Goal: Check status: Check status

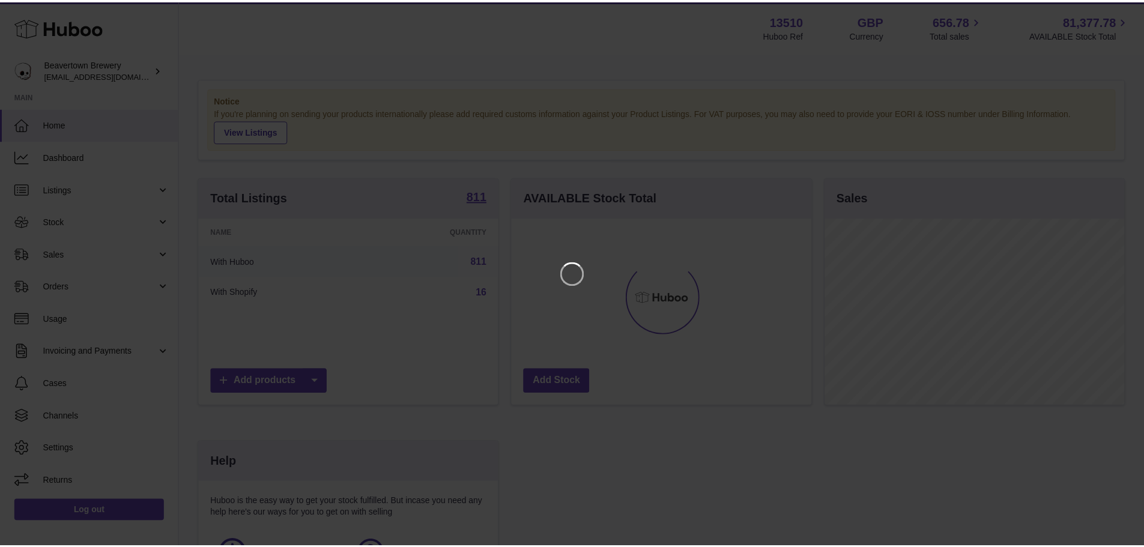
scroll to position [187, 303]
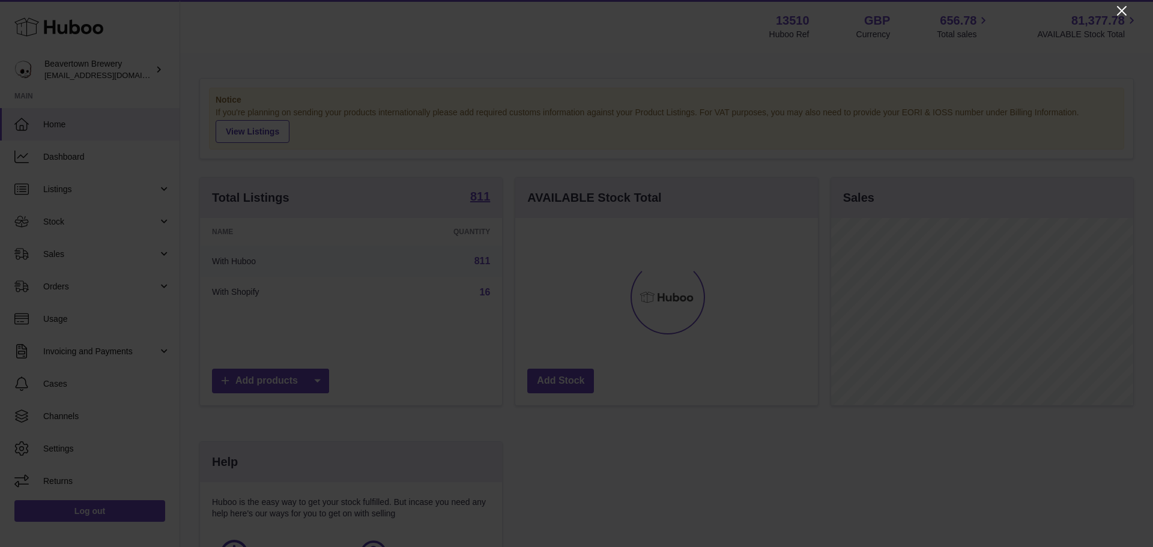
click at [1123, 14] on icon "Close" at bounding box center [1121, 11] width 14 height 14
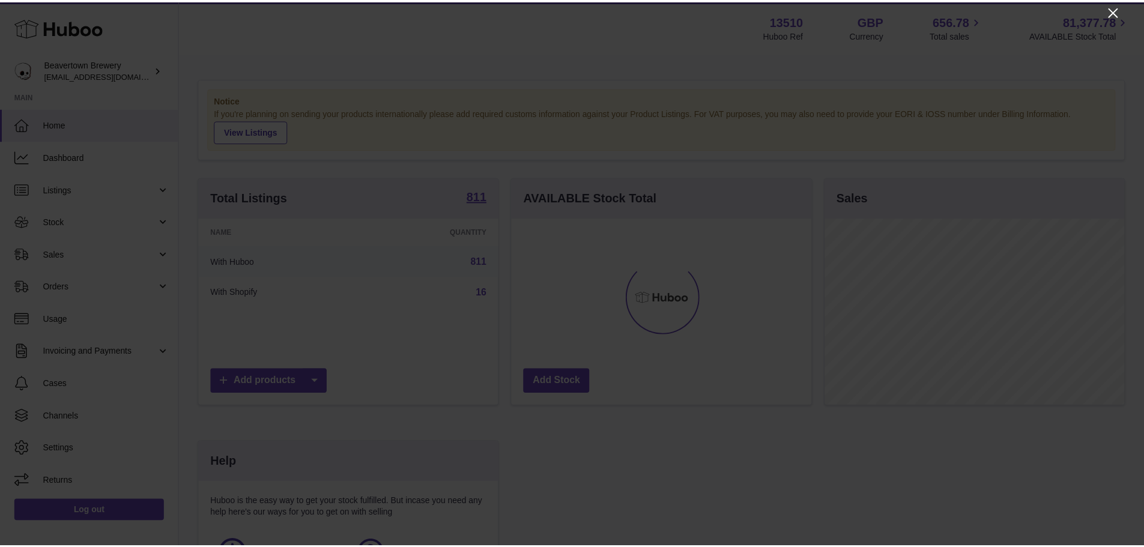
scroll to position [600121, 600009]
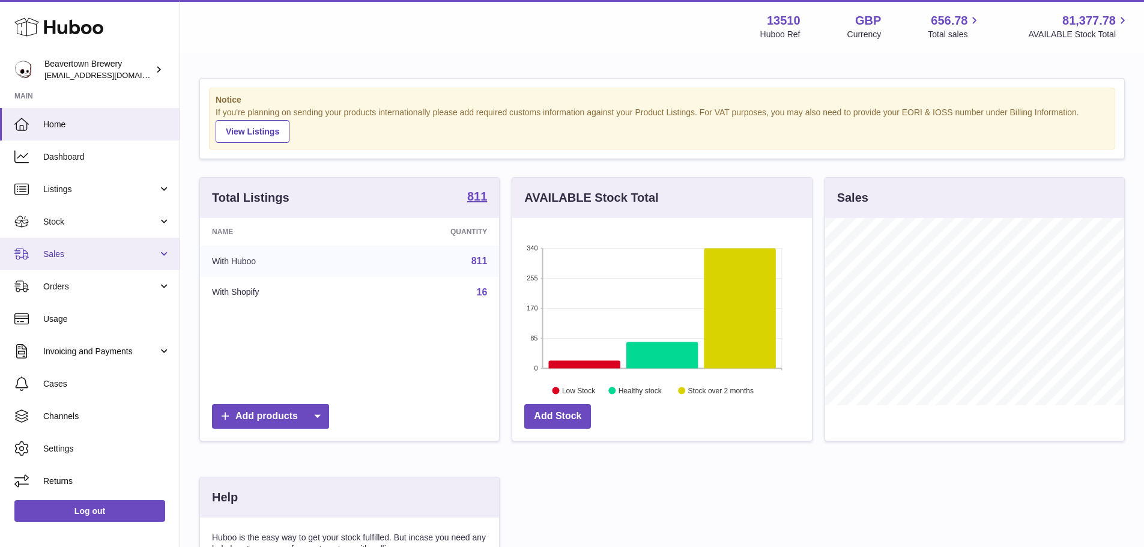
click at [65, 254] on span "Sales" at bounding box center [100, 254] width 115 height 11
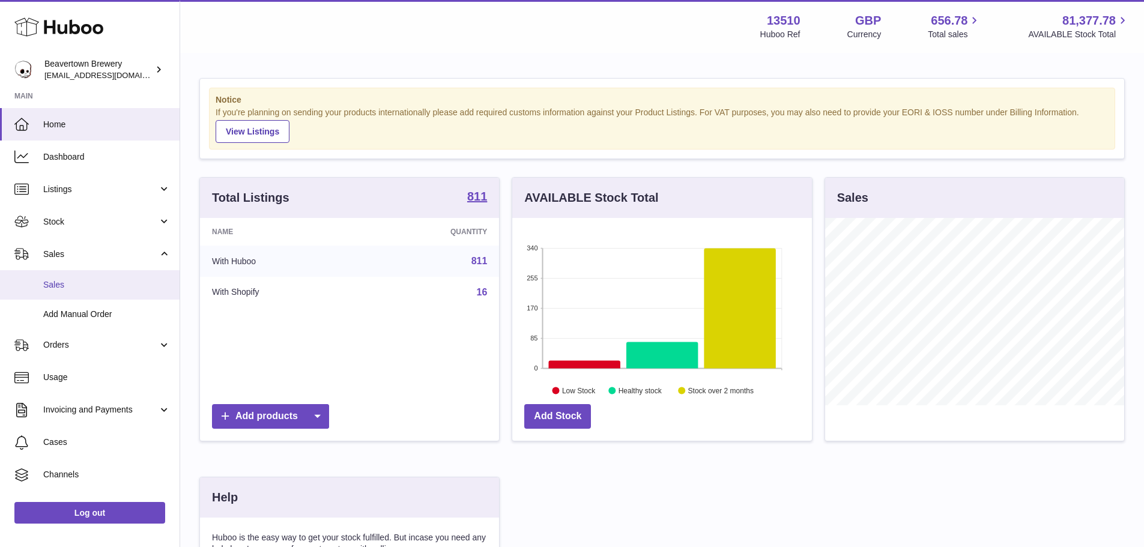
click at [64, 283] on span "Sales" at bounding box center [106, 284] width 127 height 11
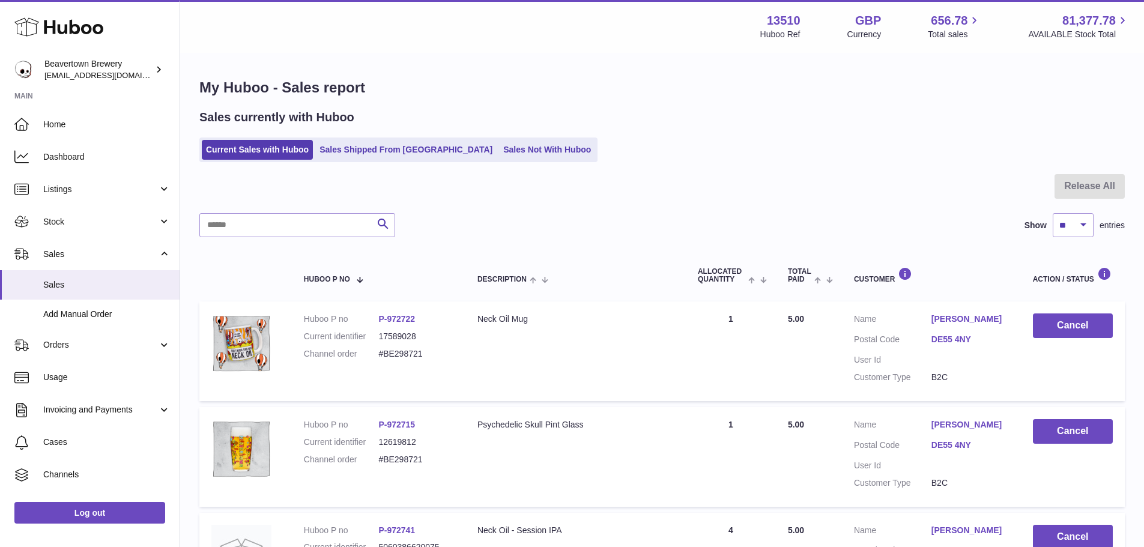
click at [411, 135] on div "Sales currently with Huboo Current Sales with Huboo Sales Shipped From [GEOGRAP…" at bounding box center [661, 135] width 925 height 53
click at [415, 148] on link "Sales Shipped From [GEOGRAPHIC_DATA]" at bounding box center [405, 150] width 181 height 20
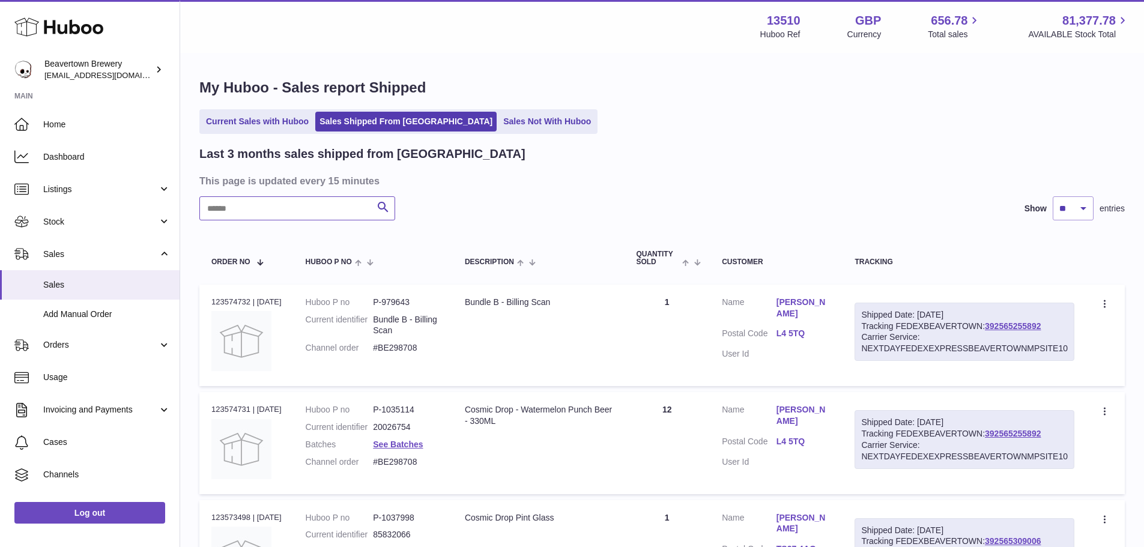
click at [320, 199] on input "text" at bounding box center [297, 208] width 196 height 24
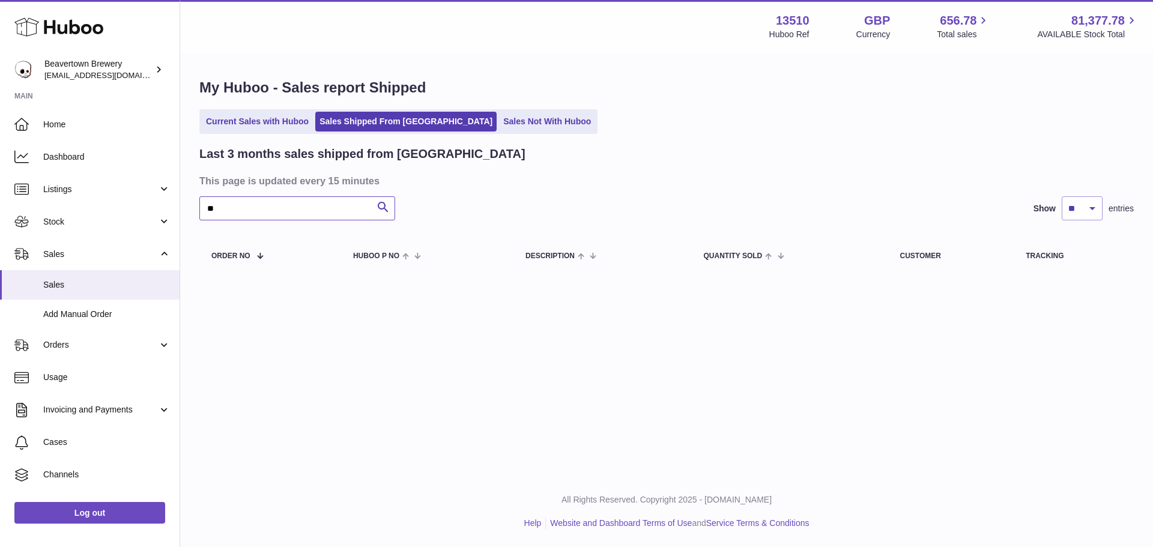
type input "*"
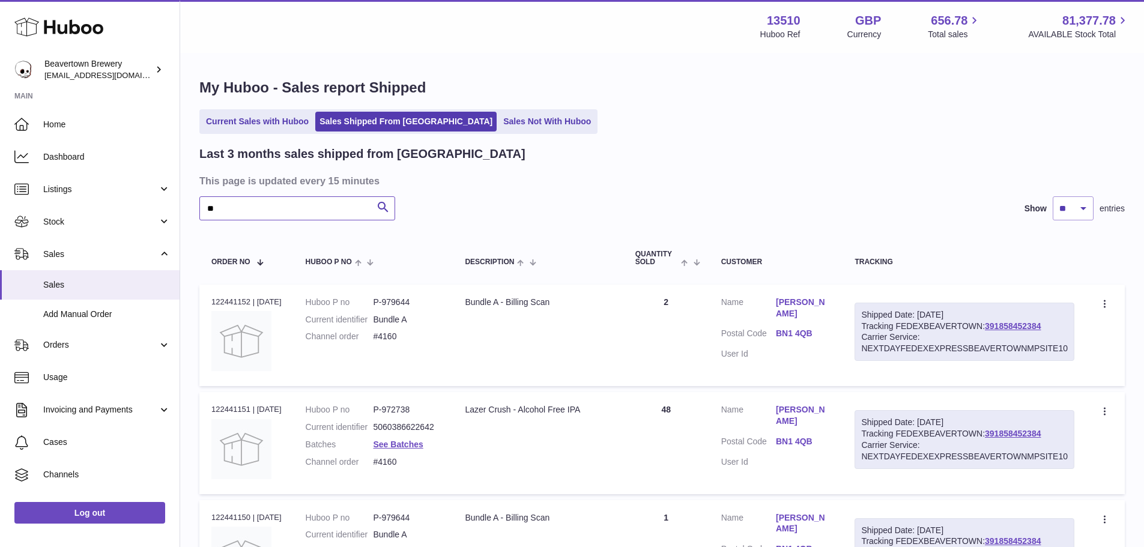
type input "*"
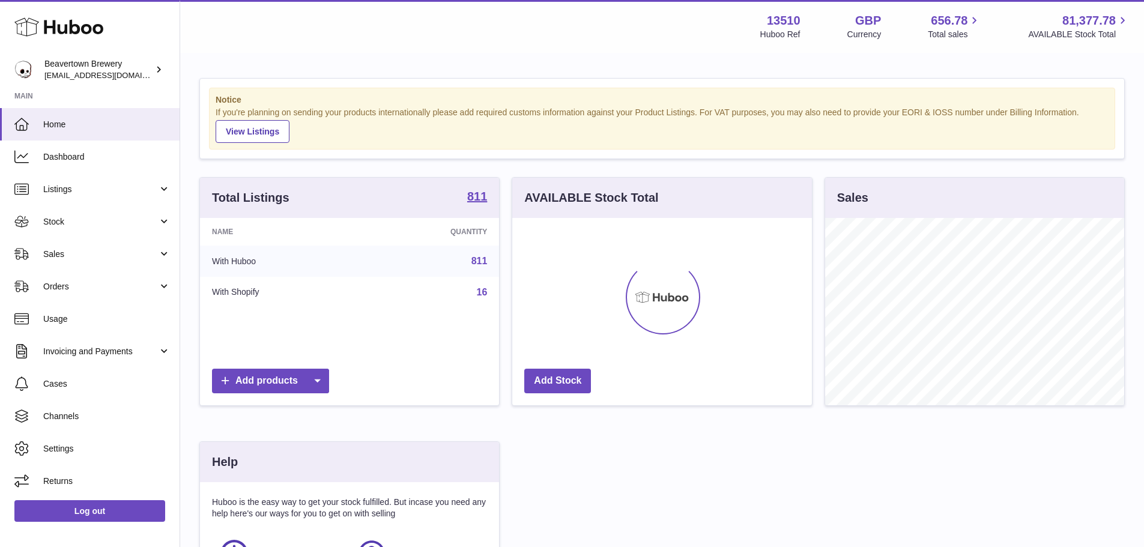
scroll to position [187, 300]
